Goal: Information Seeking & Learning: Learn about a topic

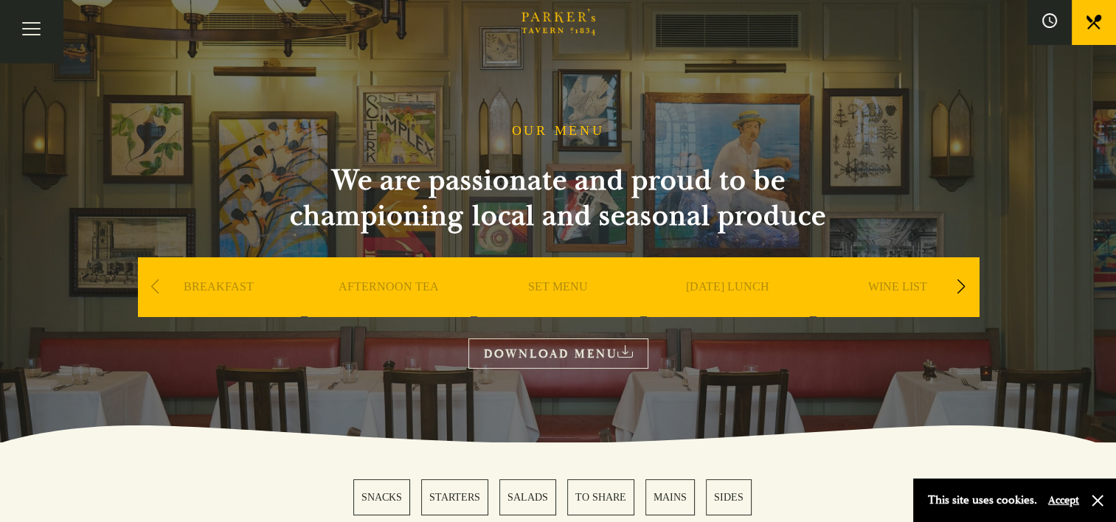
click at [558, 355] on link "DOWNLOAD MENU" at bounding box center [558, 353] width 180 height 30
click at [209, 282] on link "BREAKFAST" at bounding box center [219, 308] width 70 height 59
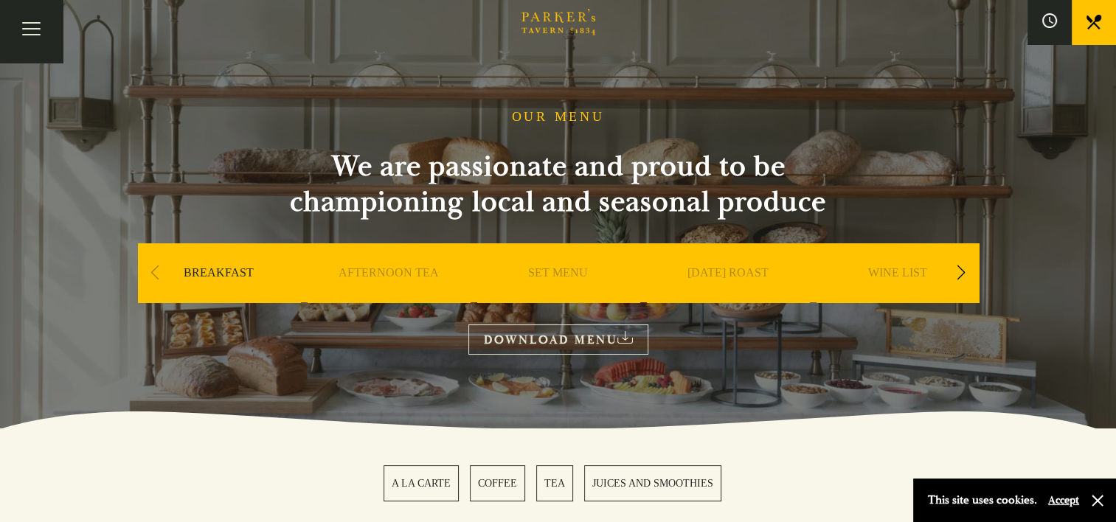
scroll to position [2, 0]
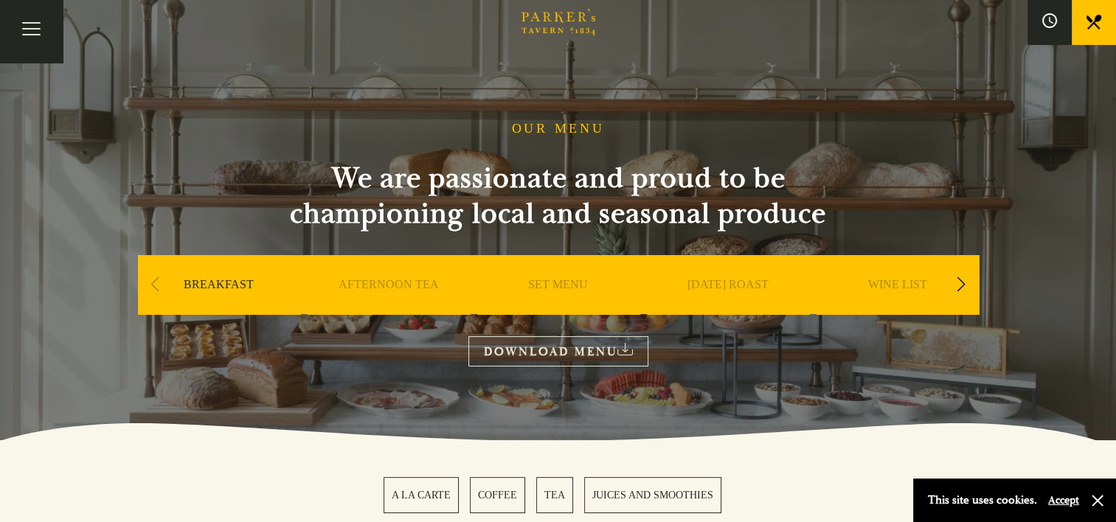
click at [576, 286] on link "SET MENU" at bounding box center [558, 306] width 60 height 59
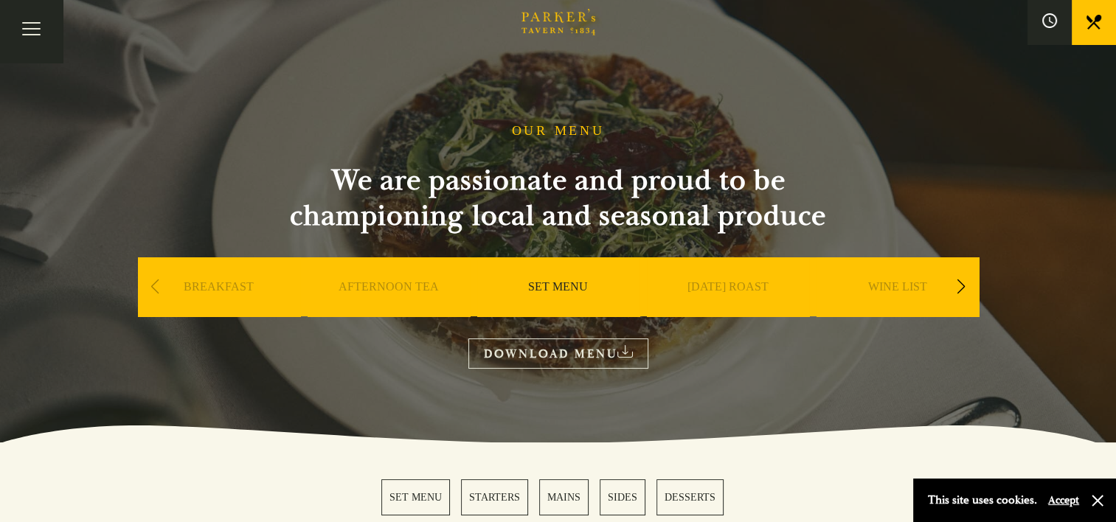
click at [717, 282] on link "[DATE] ROAST" at bounding box center [727, 308] width 81 height 59
